Goal: Find specific page/section: Locate a particular part of the current website

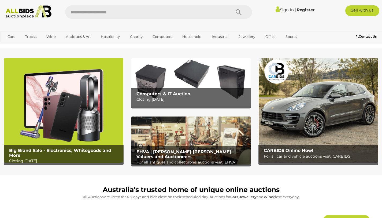
click at [155, 79] on img at bounding box center [190, 82] width 119 height 48
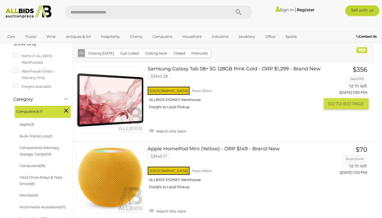
scroll to position [87, 0]
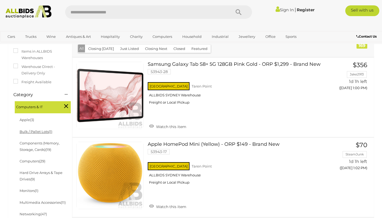
click at [38, 131] on link "Bulk / Pallet Lots (1)" at bounding box center [36, 131] width 33 height 4
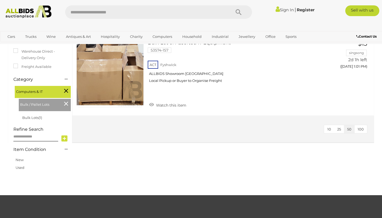
scroll to position [95, 0]
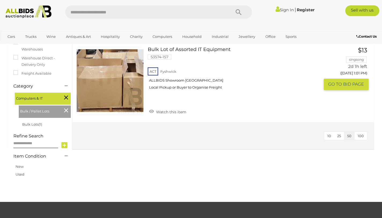
click at [137, 83] on link at bounding box center [109, 80] width 67 height 67
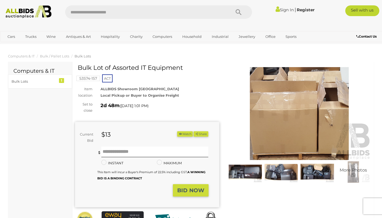
click at [252, 173] on img at bounding box center [245, 171] width 33 height 21
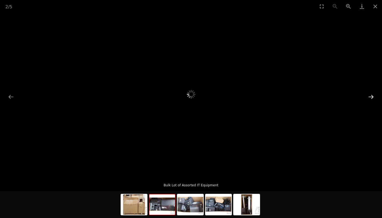
click at [372, 97] on button "Next slide" at bounding box center [371, 96] width 11 height 10
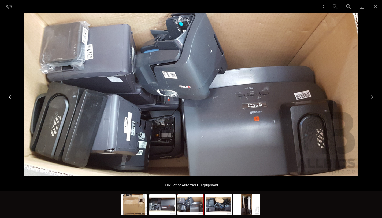
click at [11, 98] on button "Previous slide" at bounding box center [10, 96] width 11 height 10
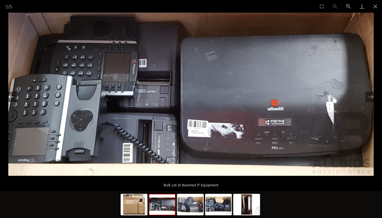
click at [11, 98] on button "Previous slide" at bounding box center [10, 96] width 11 height 10
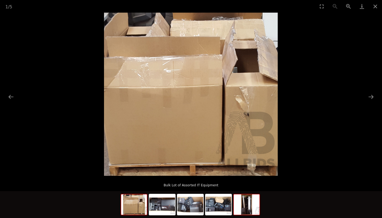
click at [252, 206] on img at bounding box center [247, 204] width 26 height 20
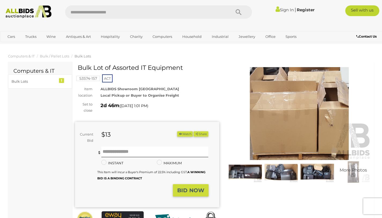
click at [247, 169] on img at bounding box center [245, 171] width 33 height 21
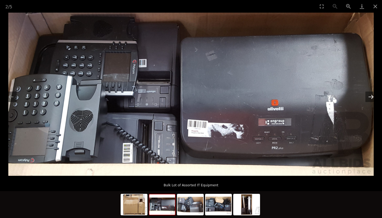
click at [371, 98] on button "Next slide" at bounding box center [371, 96] width 11 height 10
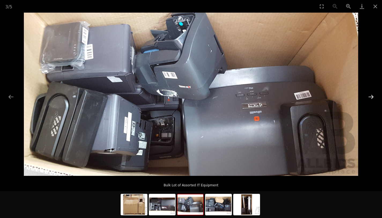
click at [371, 98] on button "Next slide" at bounding box center [371, 96] width 11 height 10
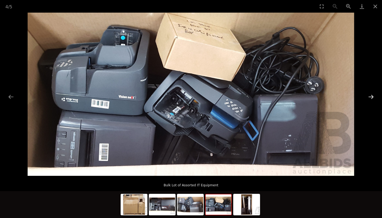
click at [371, 98] on button "Next slide" at bounding box center [371, 96] width 11 height 10
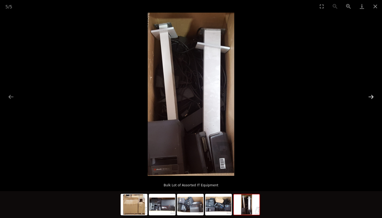
click at [371, 98] on button "Next slide" at bounding box center [371, 96] width 11 height 10
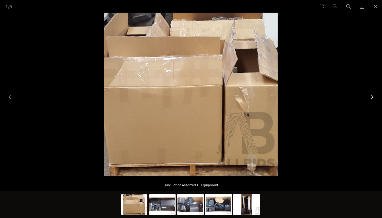
click at [371, 98] on button "Next slide" at bounding box center [371, 96] width 11 height 10
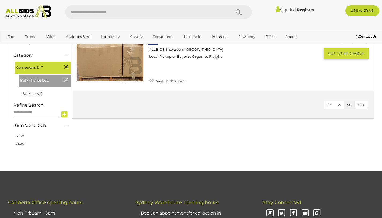
scroll to position [110, 0]
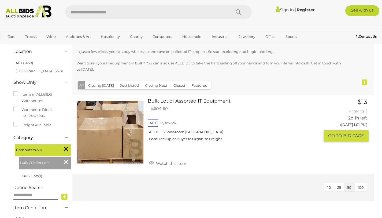
scroll to position [44, 0]
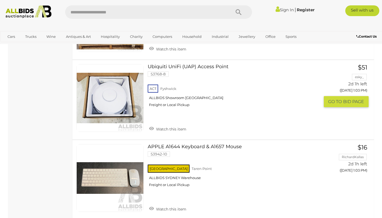
scroll to position [2244, 0]
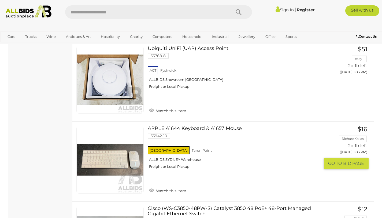
click at [173, 158] on div "NSW Taren Point ALLBIDS SYDNEY Warehouse Freight or Local Pickup" at bounding box center [234, 159] width 172 height 28
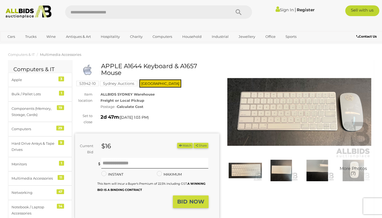
scroll to position [1, 0]
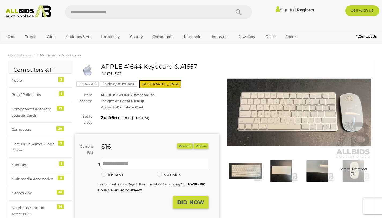
click at [348, 113] on img at bounding box center [299, 112] width 144 height 93
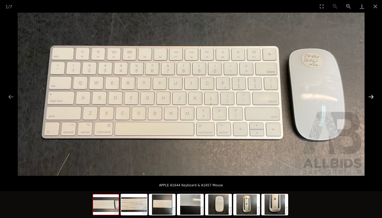
click at [371, 98] on button "Next slide" at bounding box center [371, 96] width 11 height 10
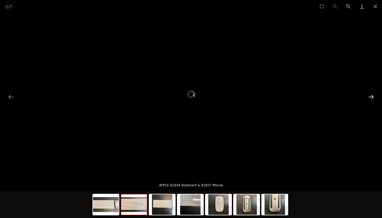
click at [371, 98] on button "Next slide" at bounding box center [371, 96] width 11 height 10
click at [9, 97] on button "Previous slide" at bounding box center [10, 96] width 11 height 10
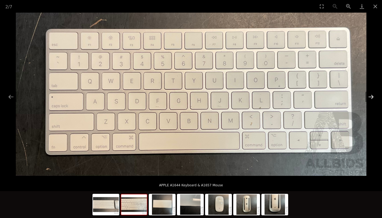
click at [373, 97] on button "Next slide" at bounding box center [371, 96] width 11 height 10
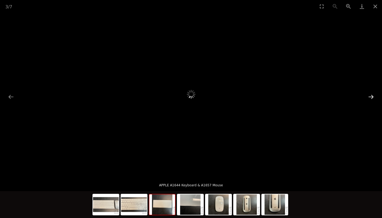
click at [373, 97] on button "Next slide" at bounding box center [371, 96] width 11 height 10
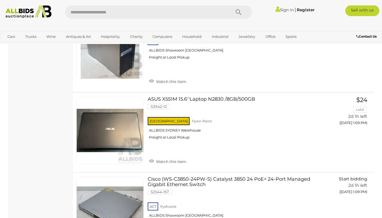
scroll to position [2873, 0]
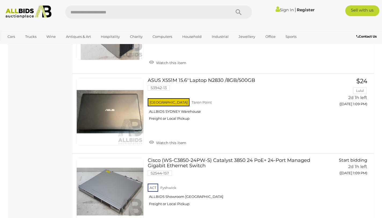
click at [307, 9] on link "Register" at bounding box center [306, 9] width 18 height 5
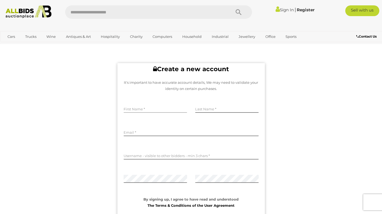
click at [164, 105] on input "text" at bounding box center [156, 109] width 64 height 8
type input "******"
type input "*****"
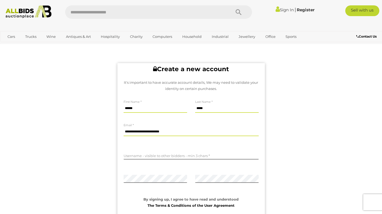
type input "**********"
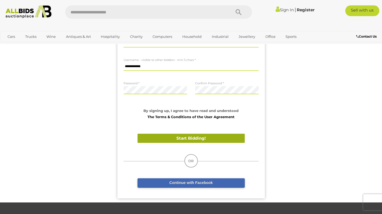
scroll to position [88, 0]
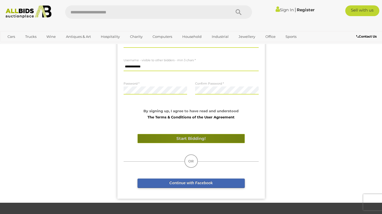
click at [188, 140] on button "Start Bidding!" at bounding box center [191, 138] width 107 height 9
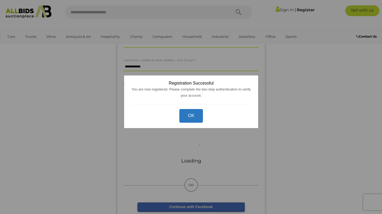
click at [191, 116] on button "OK" at bounding box center [191, 116] width 24 height 14
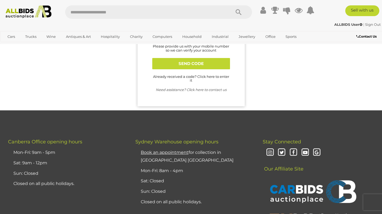
scroll to position [0, 0]
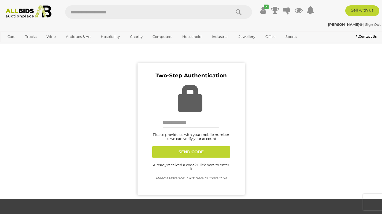
click at [191, 122] on input "text" at bounding box center [191, 122] width 57 height 11
type input "**********"
click at [197, 152] on button "SEND CODE" at bounding box center [191, 151] width 78 height 11
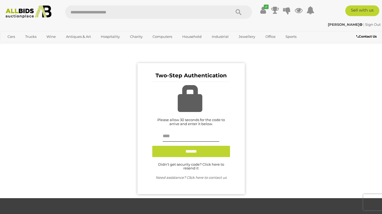
click at [193, 168] on link "Didn't get security code? Click here to resend it" at bounding box center [191, 166] width 66 height 8
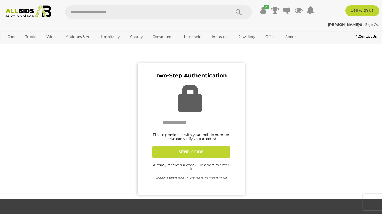
click at [192, 164] on link "Already received a code? Click here to enter it" at bounding box center [191, 167] width 76 height 8
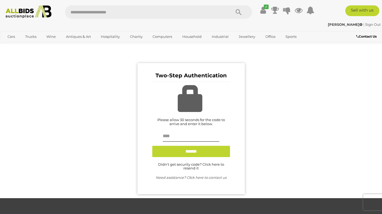
click at [177, 193] on div "Two-Step Authentication Please allow 30 seconds for the code to arrive and ente…" at bounding box center [191, 128] width 107 height 131
